Goal: Transaction & Acquisition: Purchase product/service

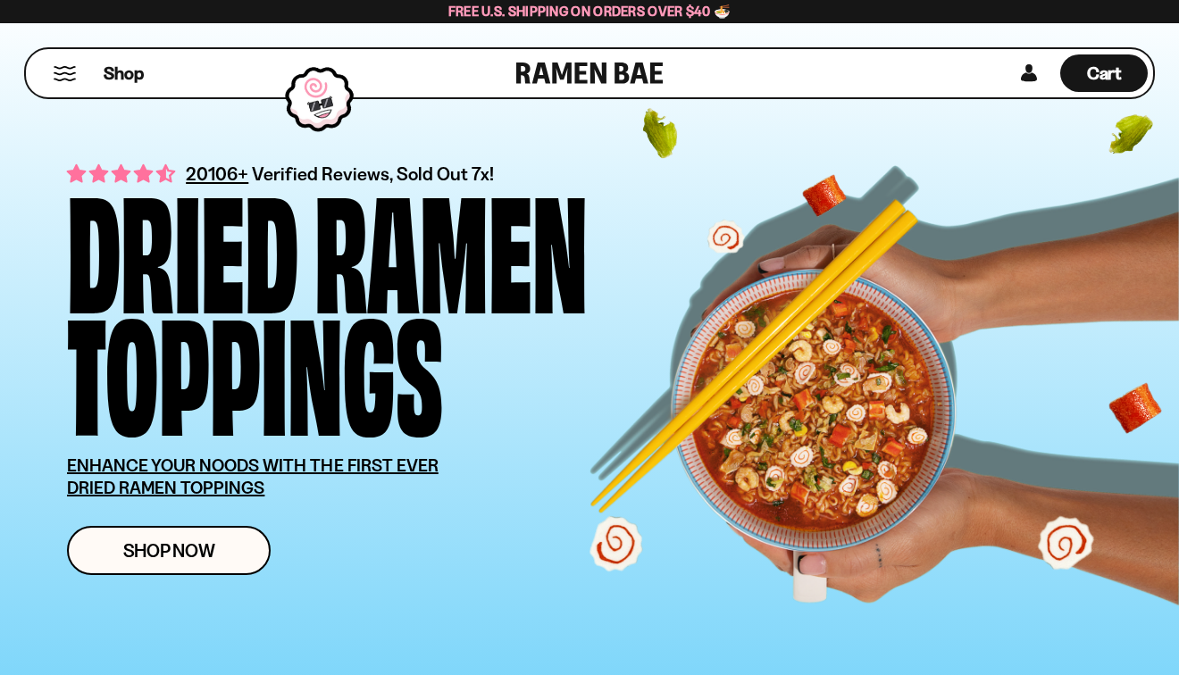
click at [71, 81] on button "Mobile Menu Trigger" at bounding box center [65, 73] width 24 height 15
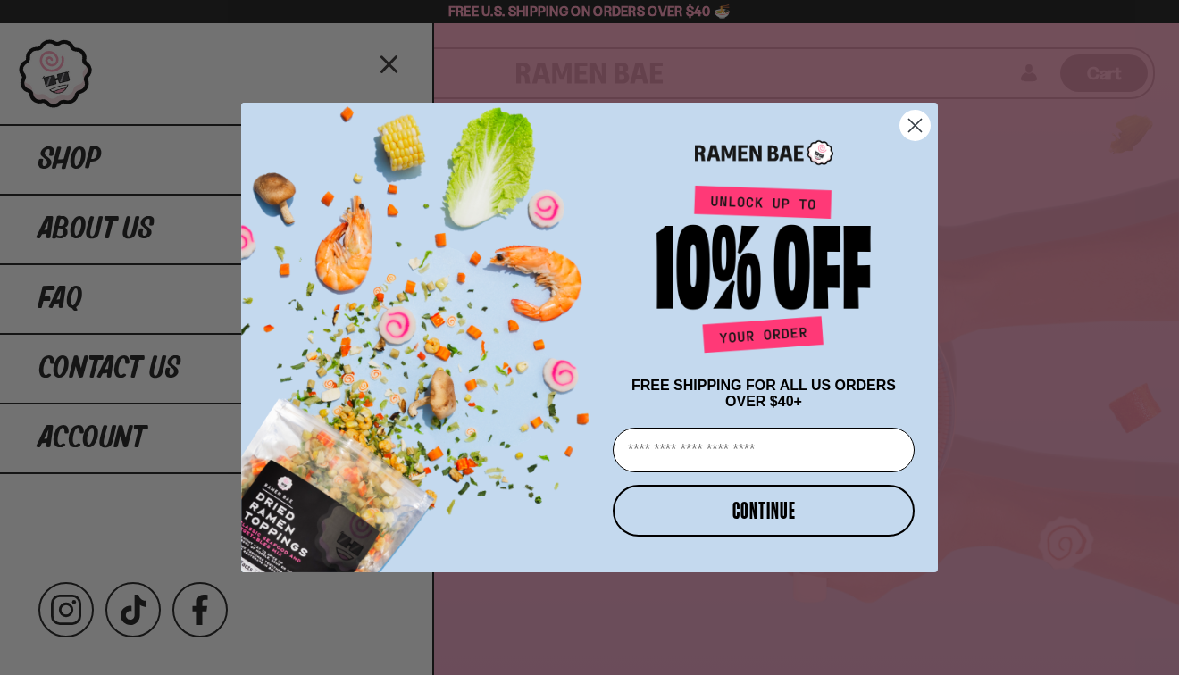
click at [916, 113] on circle "Close dialog" at bounding box center [914, 125] width 29 height 29
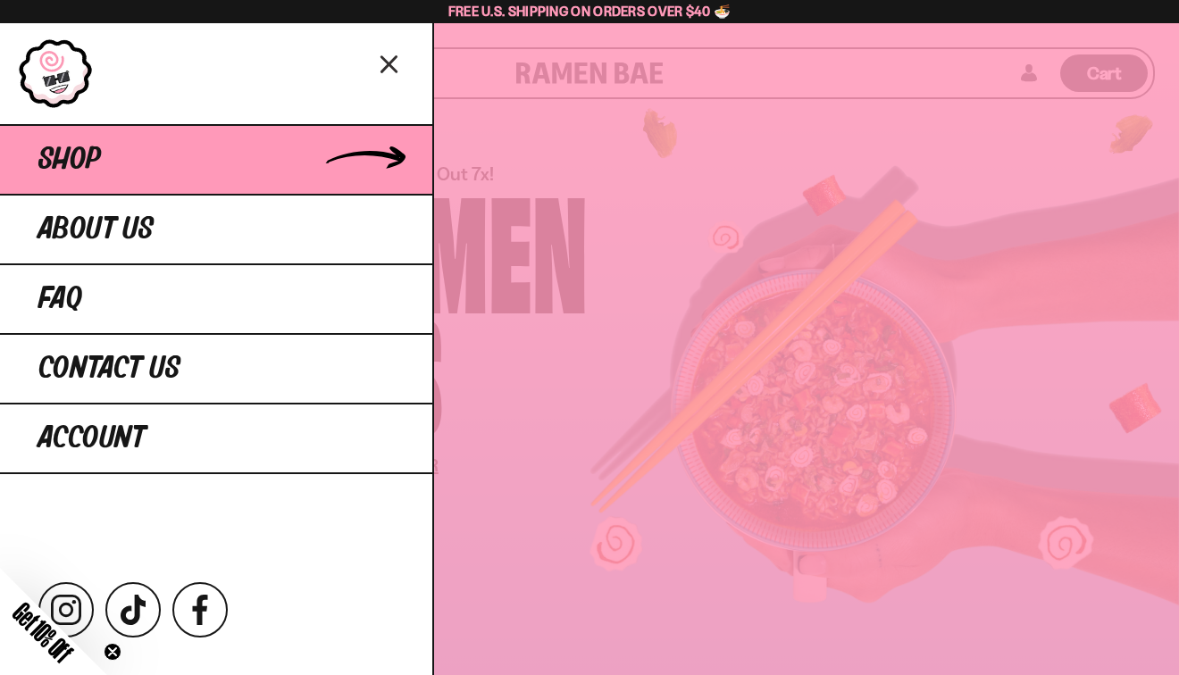
click at [212, 194] on link "Shop" at bounding box center [216, 159] width 432 height 70
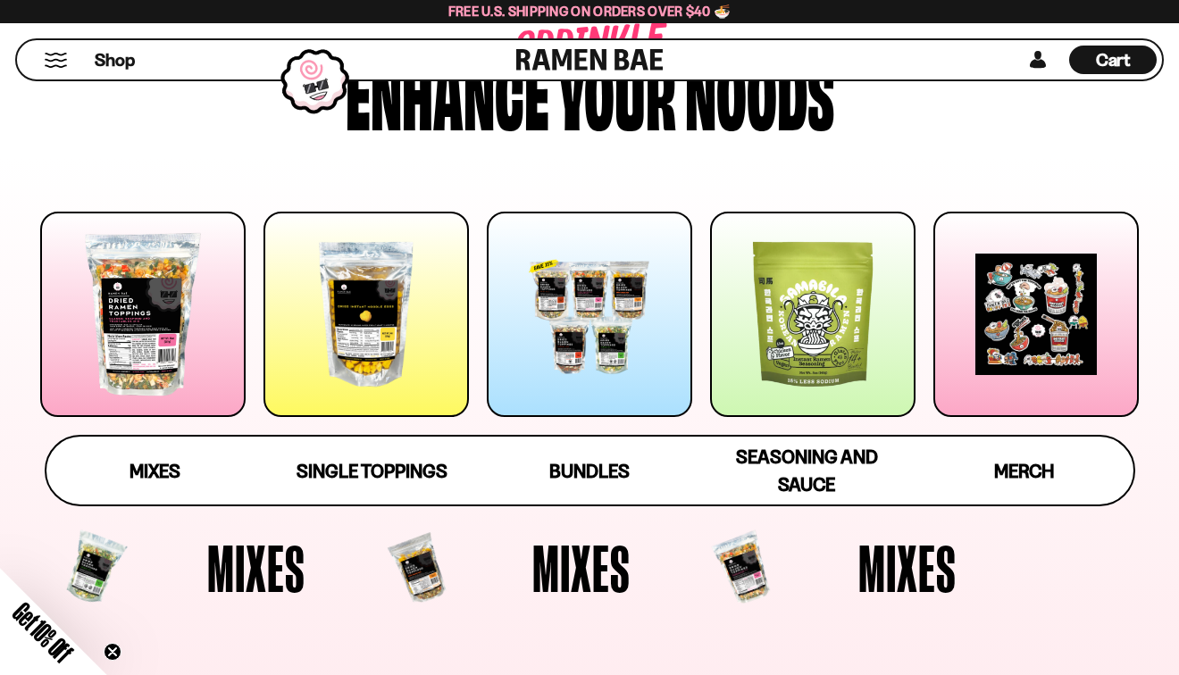
scroll to position [119, 0]
